Goal: Information Seeking & Learning: Learn about a topic

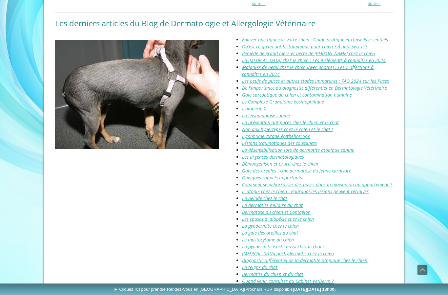
scroll to position [745, 0]
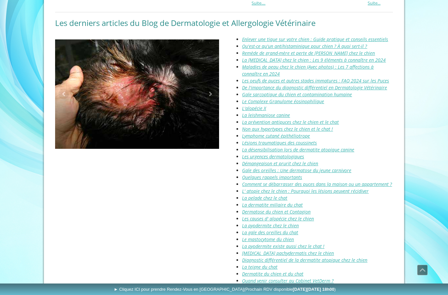
click at [285, 153] on em "Les urgences dermatologiques" at bounding box center [273, 156] width 62 height 6
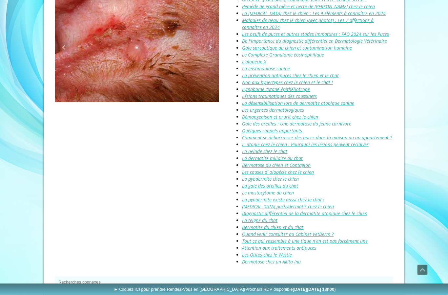
scroll to position [793, 0]
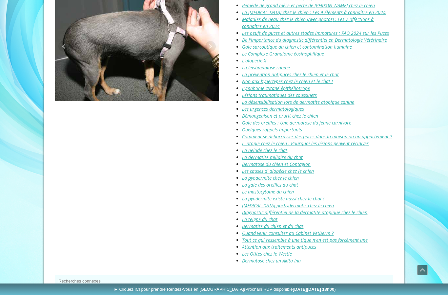
click at [265, 216] on link "La teigne du chat" at bounding box center [259, 219] width 35 height 6
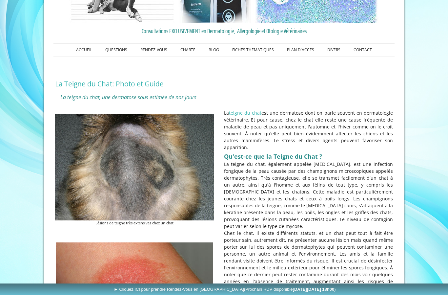
scroll to position [24, 0]
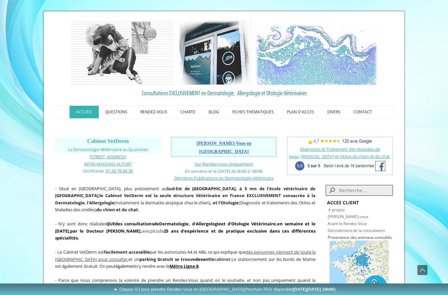
scroll to position [821, 0]
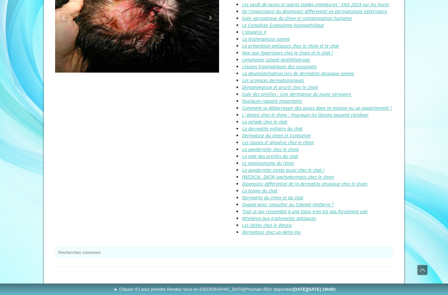
click at [291, 194] on link "Dermatite du chien et du chat" at bounding box center [272, 197] width 61 height 6
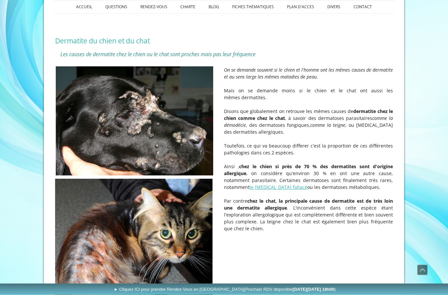
scroll to position [84, 0]
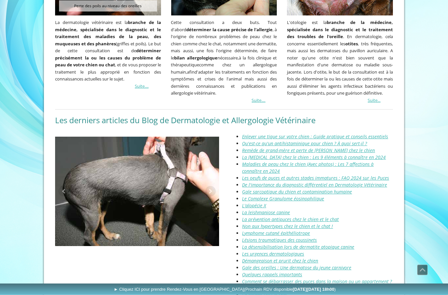
scroll to position [648, 0]
click at [366, 161] on u "Maladies de peau chez le chien (Avec photos) : Les 7 affections à connaître en …" at bounding box center [308, 167] width 132 height 13
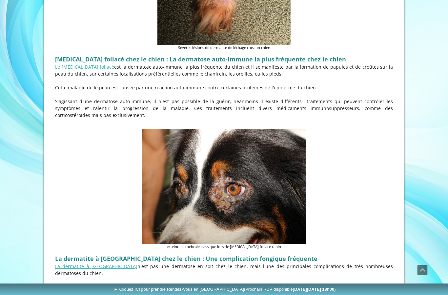
scroll to position [1933, 0]
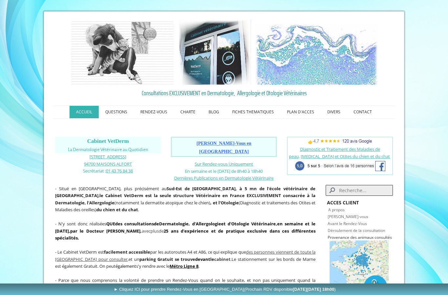
click at [216, 111] on link "BLOG" at bounding box center [214, 112] width 24 height 12
